Goal: Navigation & Orientation: Find specific page/section

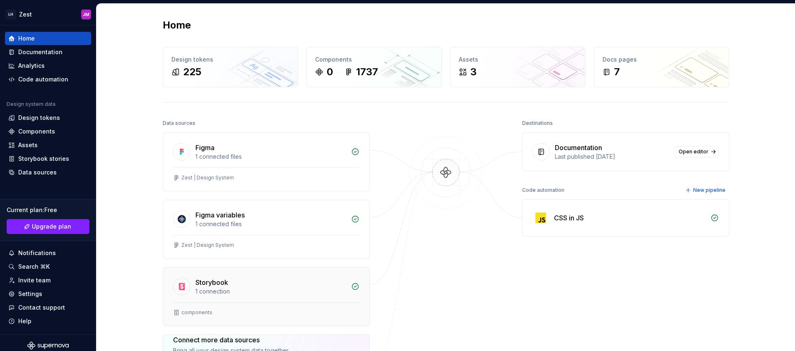
click at [269, 285] on div "Storybook" at bounding box center [270, 283] width 151 height 10
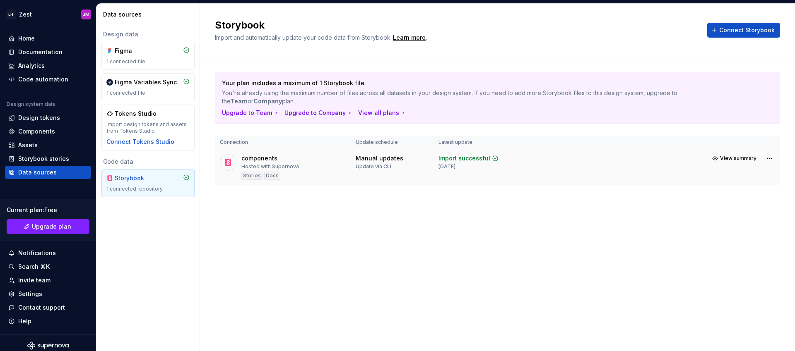
click at [289, 170] on div "Hosted with Supernova" at bounding box center [270, 167] width 58 height 7
click at [139, 181] on div "Storybook" at bounding box center [135, 178] width 40 height 8
click at [259, 91] on p "You're already using the maximum number of files across all datasets in your de…" at bounding box center [468, 97] width 493 height 17
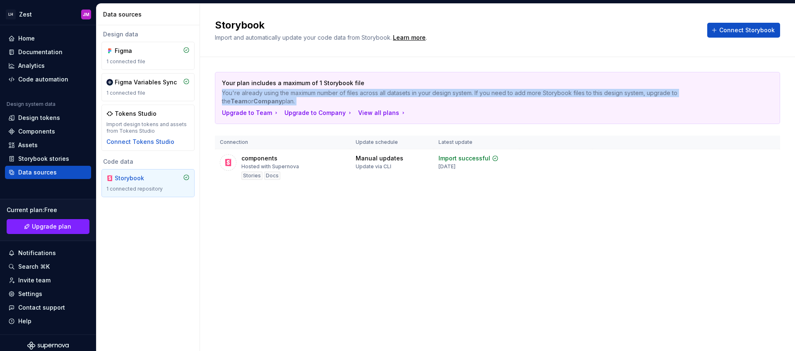
click at [259, 91] on p "You're already using the maximum number of files across all datasets in your de…" at bounding box center [468, 97] width 493 height 17
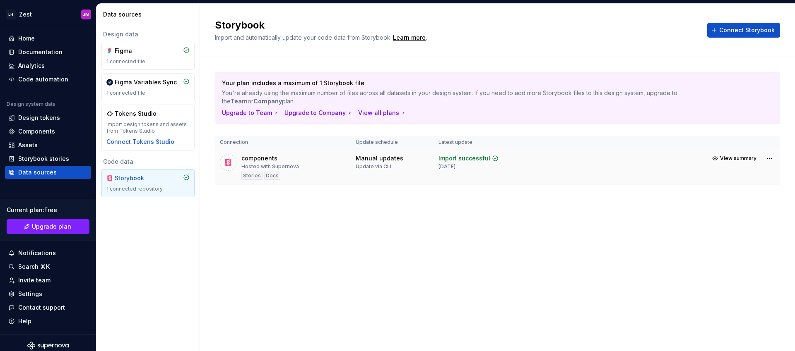
drag, startPoint x: 225, startPoint y: 166, endPoint x: 236, endPoint y: 167, distance: 10.9
click at [226, 165] on icon at bounding box center [228, 163] width 8 height 8
click at [249, 175] on div "Stories" at bounding box center [251, 176] width 21 height 8
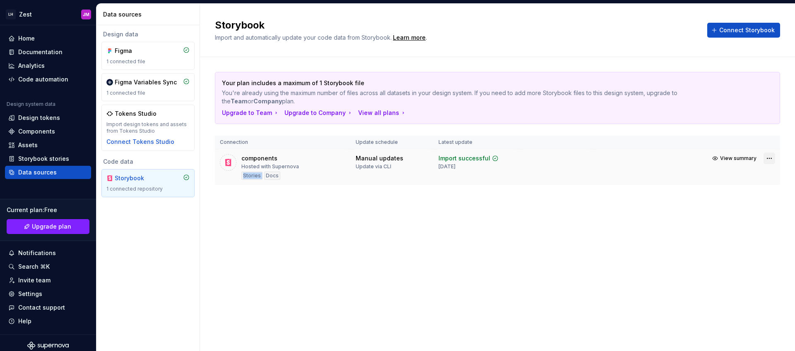
click at [772, 160] on html "LH Zest JM Home Documentation Analytics Code automation Design system data Desi…" at bounding box center [397, 175] width 795 height 351
click at [756, 179] on div "View import summary" at bounding box center [735, 174] width 79 height 13
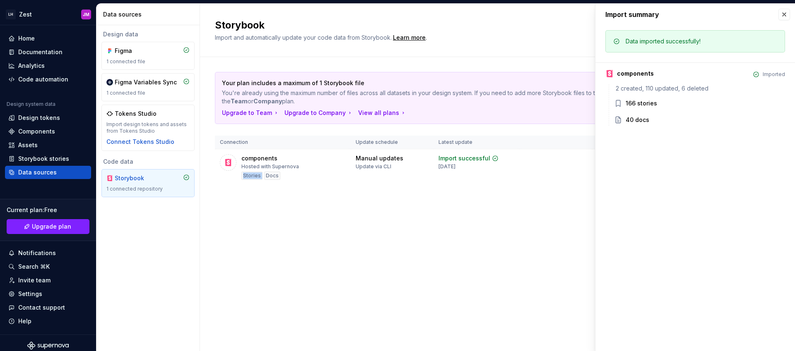
drag, startPoint x: 784, startPoint y: 14, endPoint x: 788, endPoint y: 129, distance: 114.3
click at [782, 16] on button "button" at bounding box center [784, 15] width 12 height 12
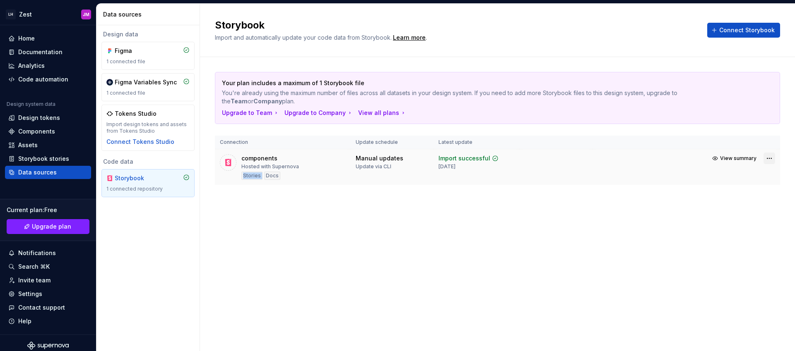
click at [773, 154] on html "LH Zest JM Home Documentation Analytics Code automation Design system data Desi…" at bounding box center [397, 175] width 795 height 351
click at [737, 189] on link "Open Storybook" at bounding box center [740, 188] width 62 height 8
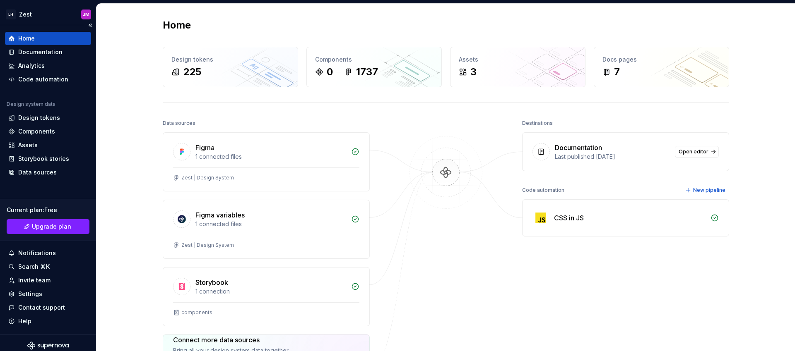
click at [32, 37] on div "Home" at bounding box center [26, 38] width 17 height 8
